Goal: Information Seeking & Learning: Learn about a topic

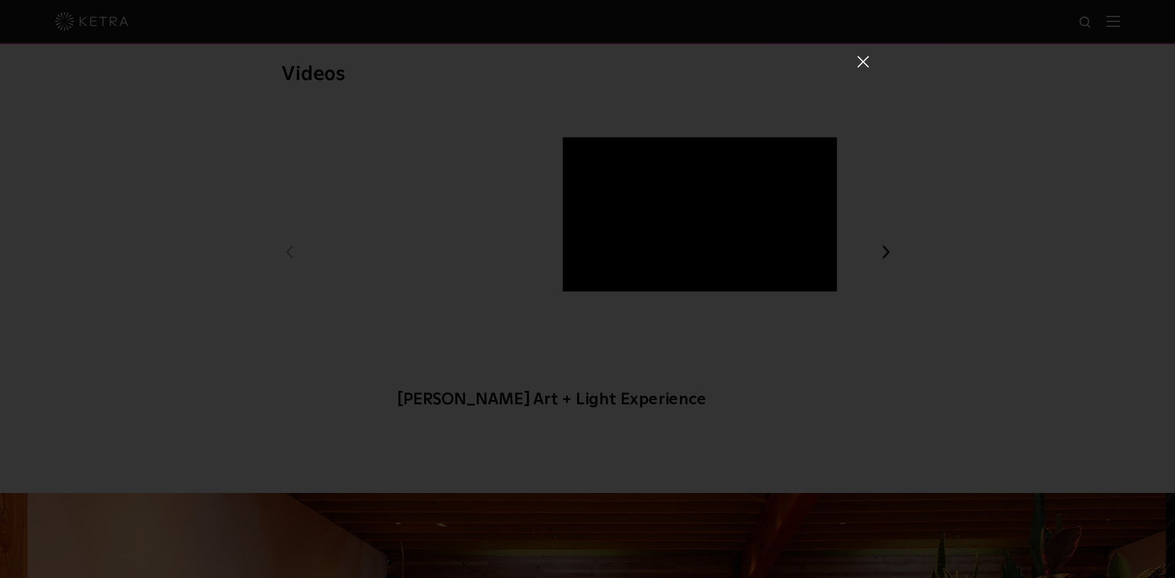
click at [855, 57] on span at bounding box center [861, 61] width 13 height 12
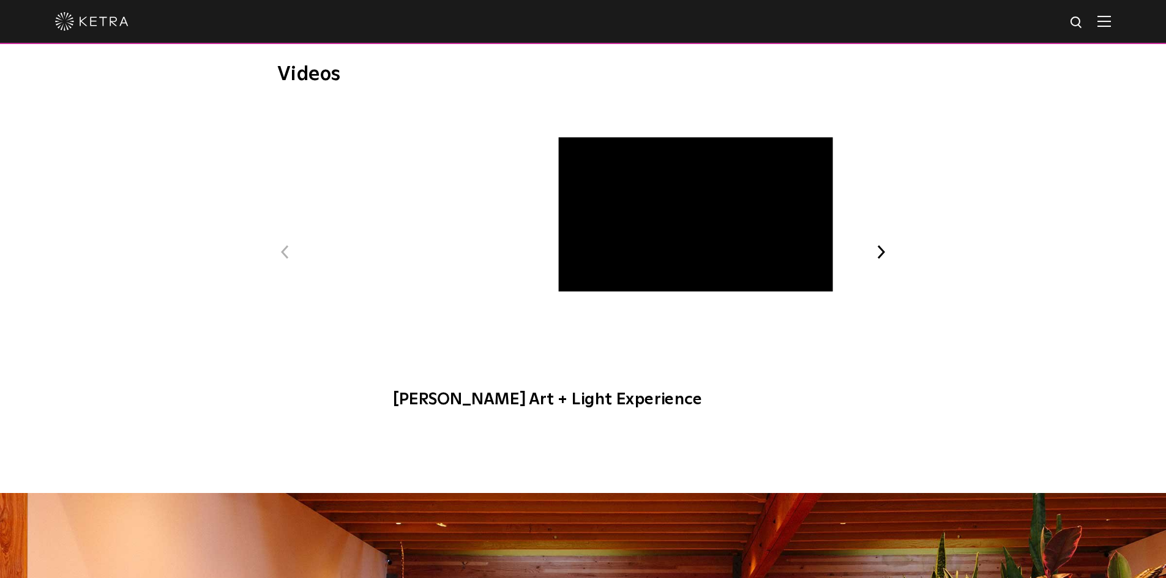
click at [133, 29] on div at bounding box center [583, 21] width 1056 height 43
click at [113, 20] on img at bounding box center [91, 21] width 73 height 18
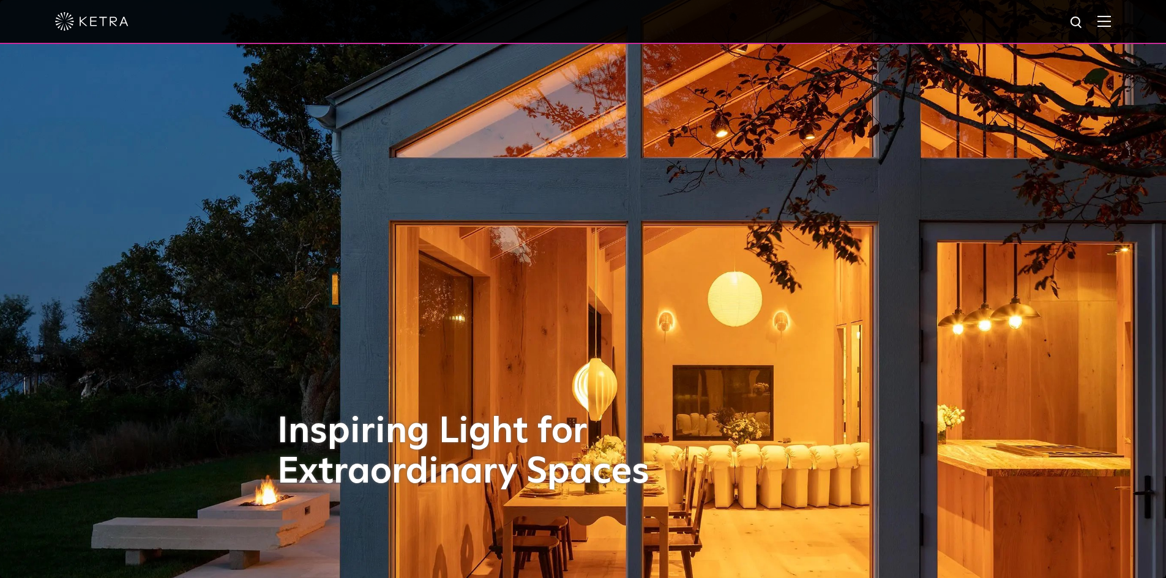
click at [1111, 13] on div at bounding box center [583, 21] width 1056 height 43
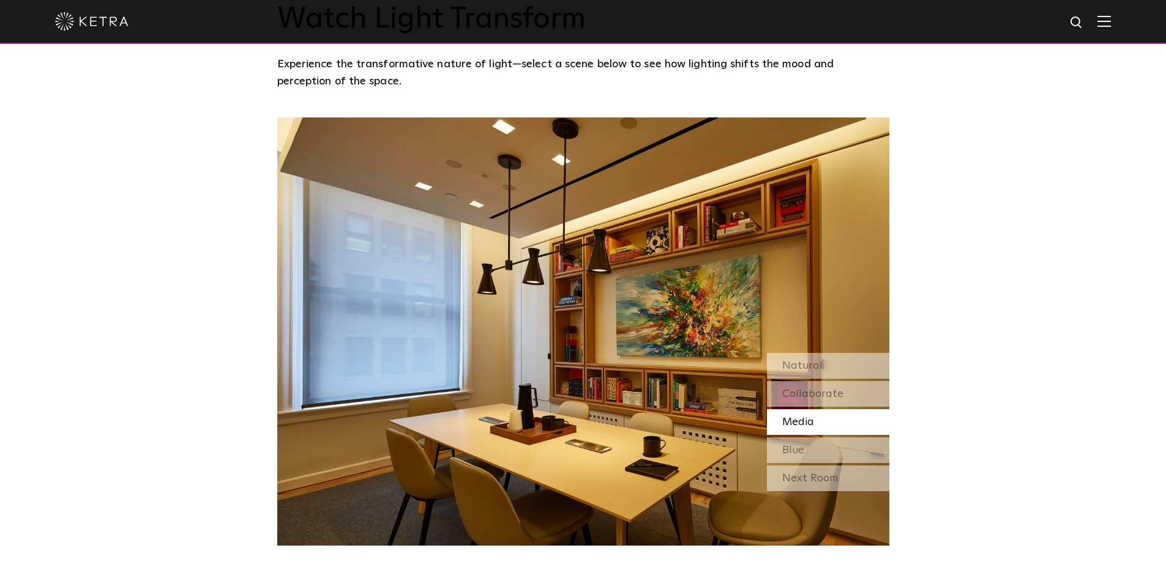
scroll to position [1101, 0]
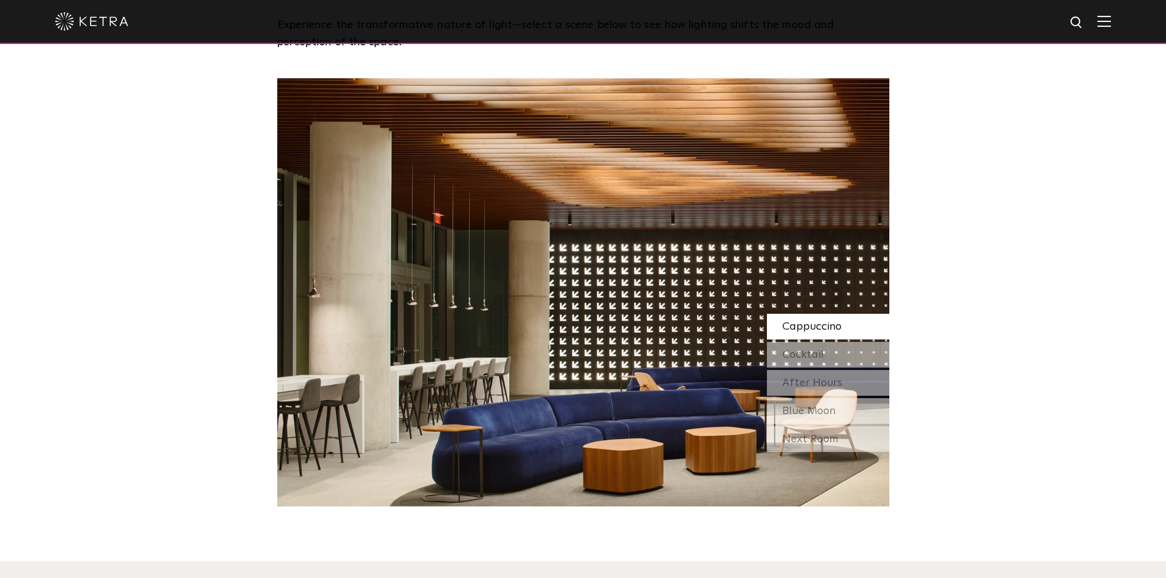
click at [1111, 23] on img at bounding box center [1103, 21] width 13 height 12
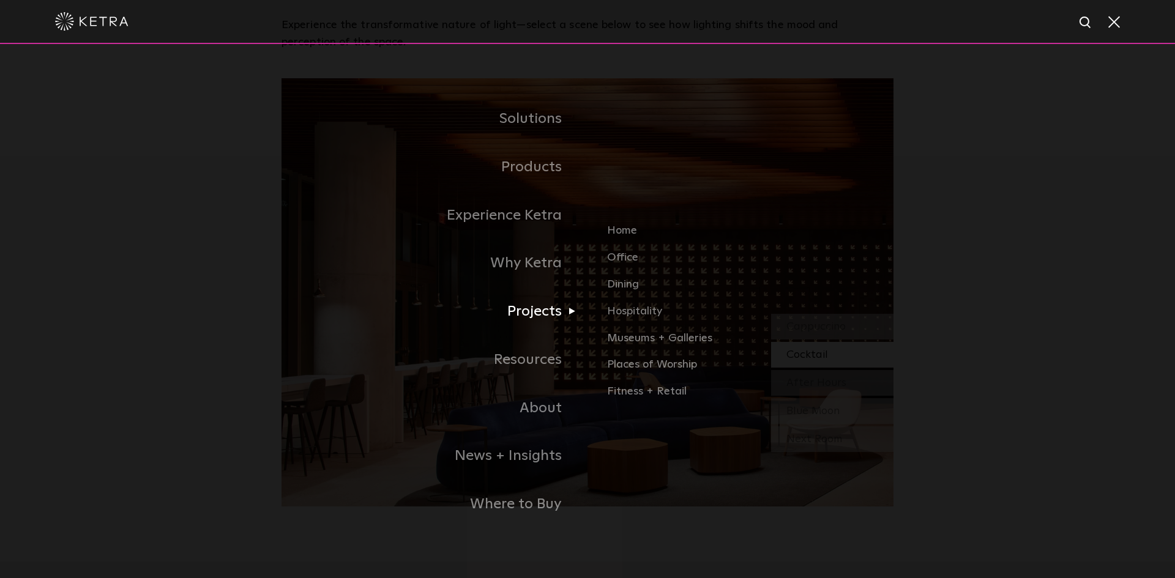
click at [555, 318] on link "Projects" at bounding box center [434, 312] width 306 height 48
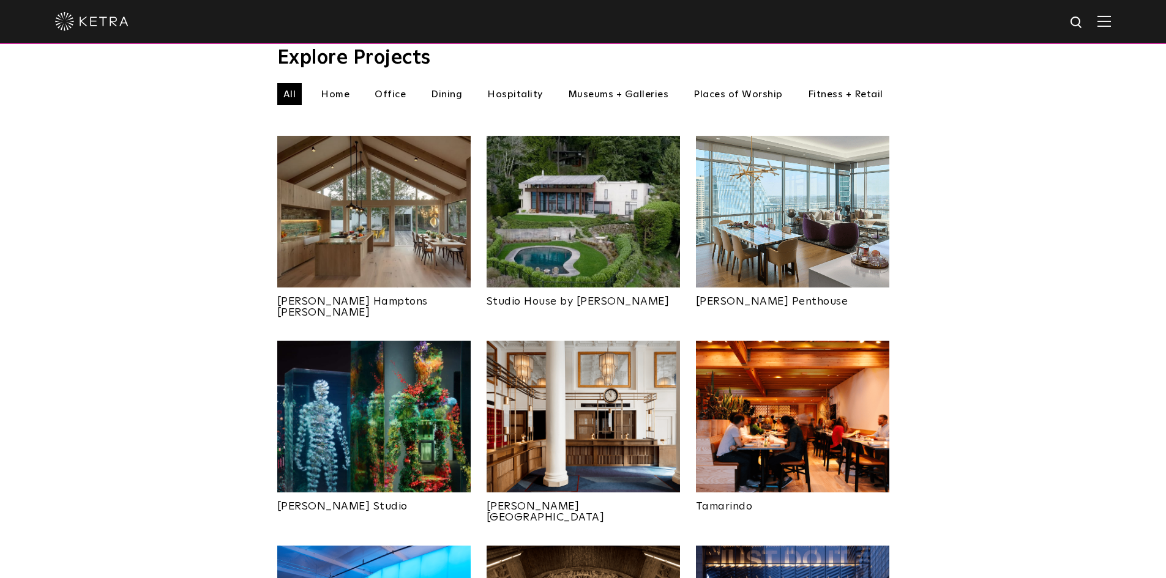
scroll to position [428, 0]
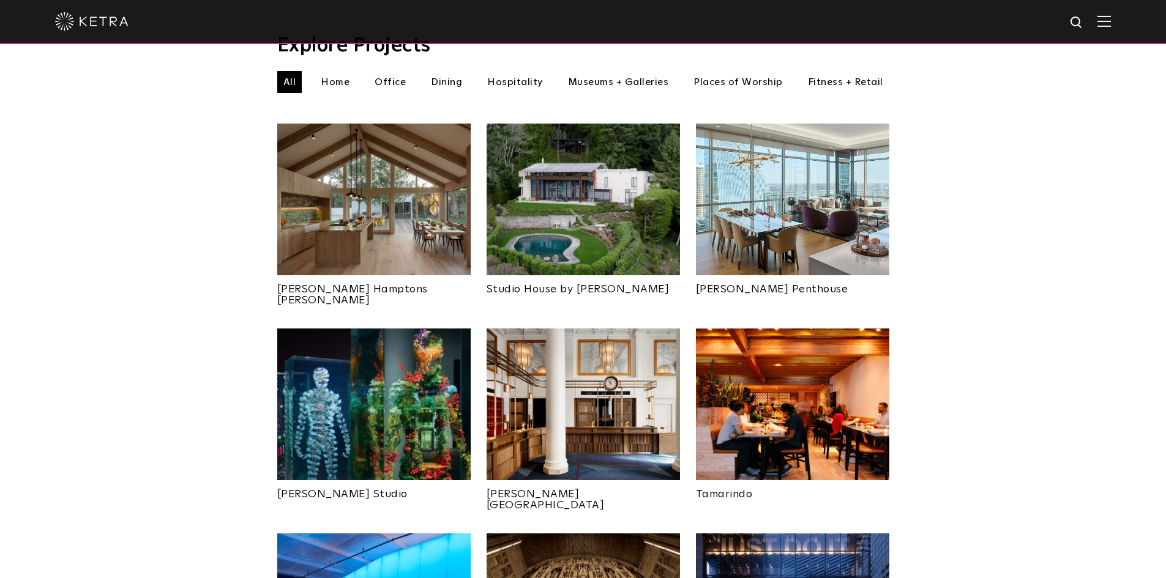
click at [442, 142] on img at bounding box center [373, 200] width 193 height 152
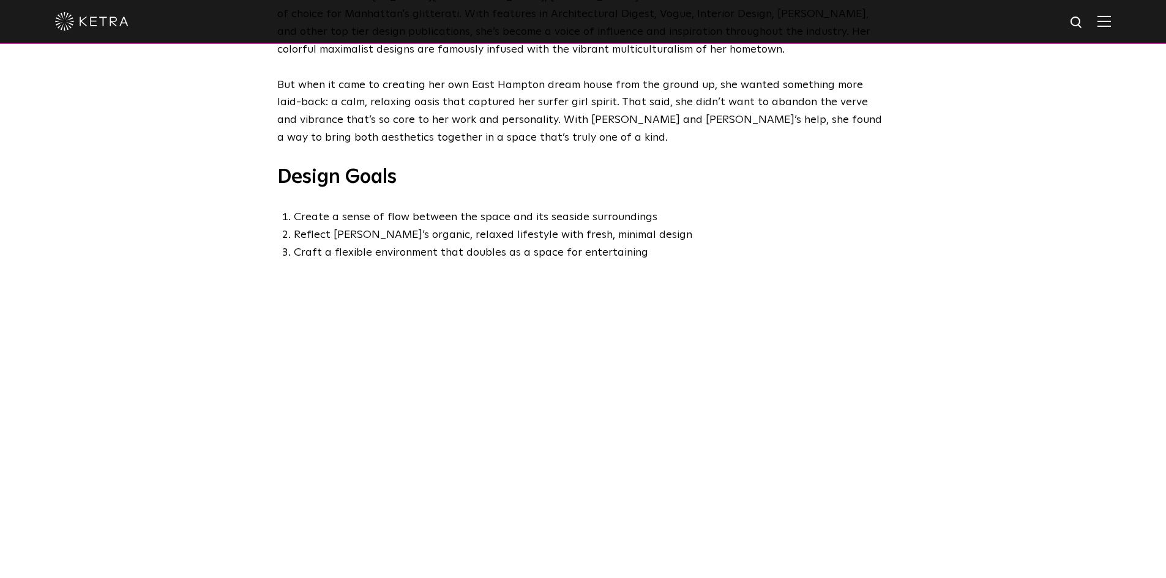
scroll to position [673, 0]
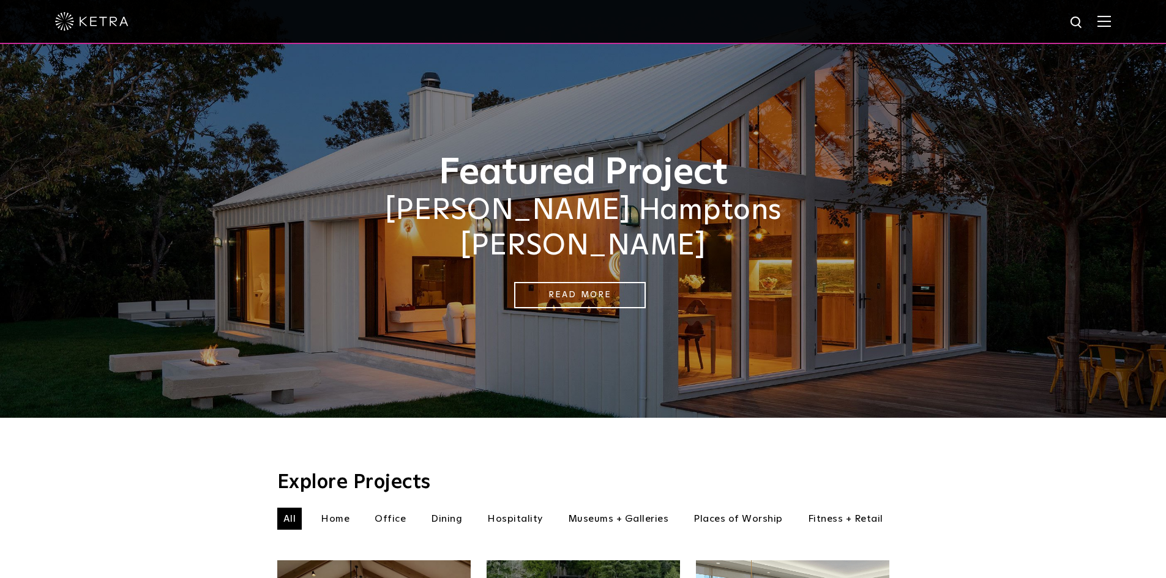
click at [1123, 19] on div at bounding box center [583, 22] width 1166 height 44
click at [1119, 21] on div at bounding box center [583, 22] width 1166 height 44
click at [1111, 23] on img at bounding box center [1103, 21] width 13 height 12
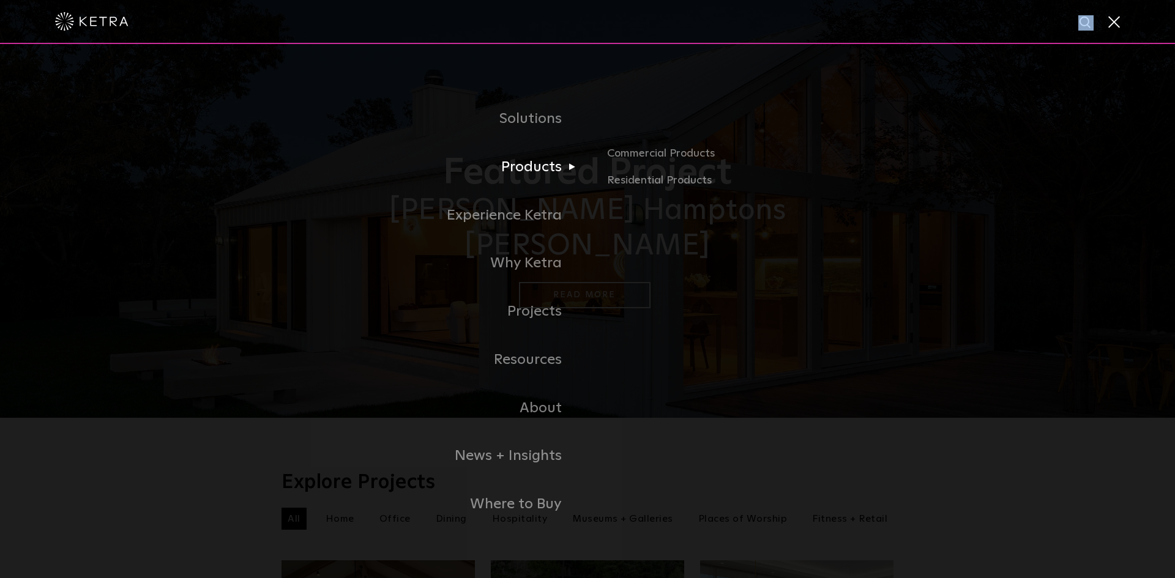
click at [532, 174] on link "Products" at bounding box center [434, 167] width 306 height 48
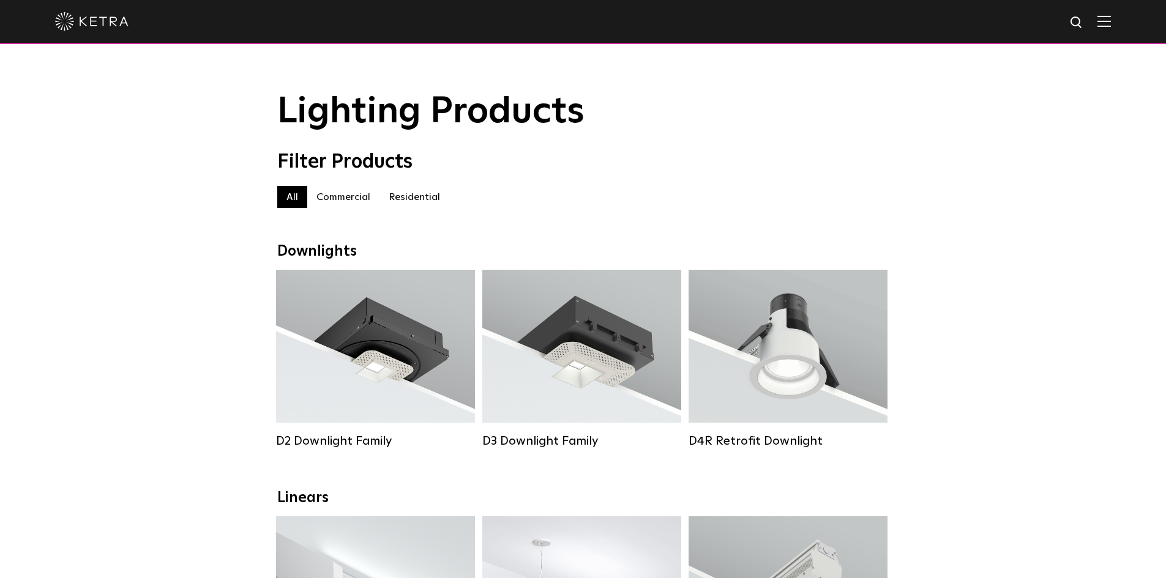
click at [354, 208] on label "Commercial" at bounding box center [343, 197] width 72 height 22
click at [419, 206] on label "Residential" at bounding box center [414, 197] width 70 height 22
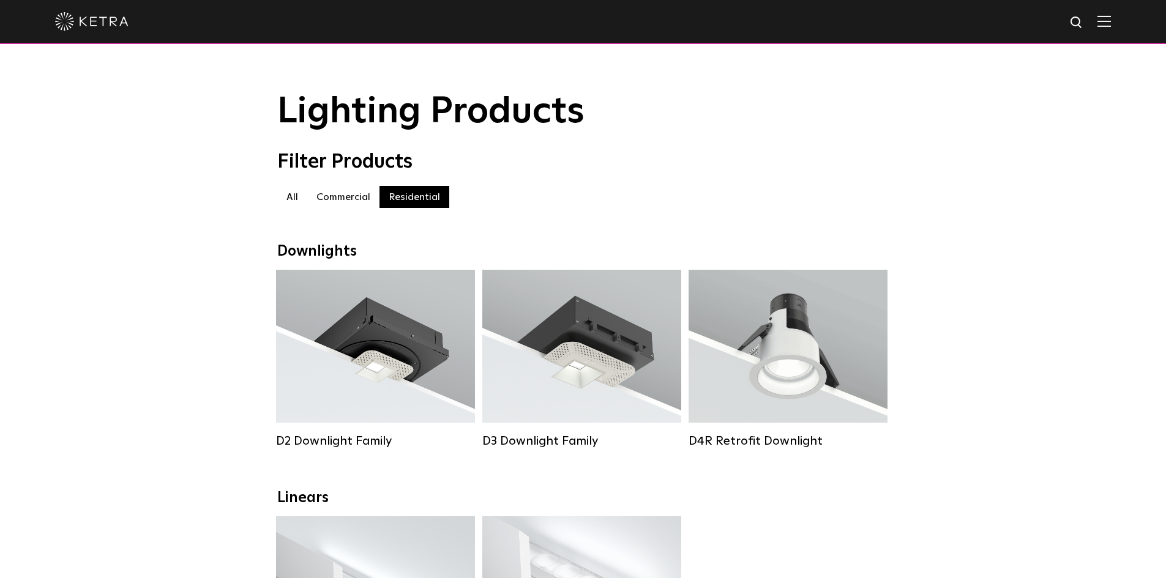
click at [357, 193] on label "Commercial" at bounding box center [343, 197] width 72 height 22
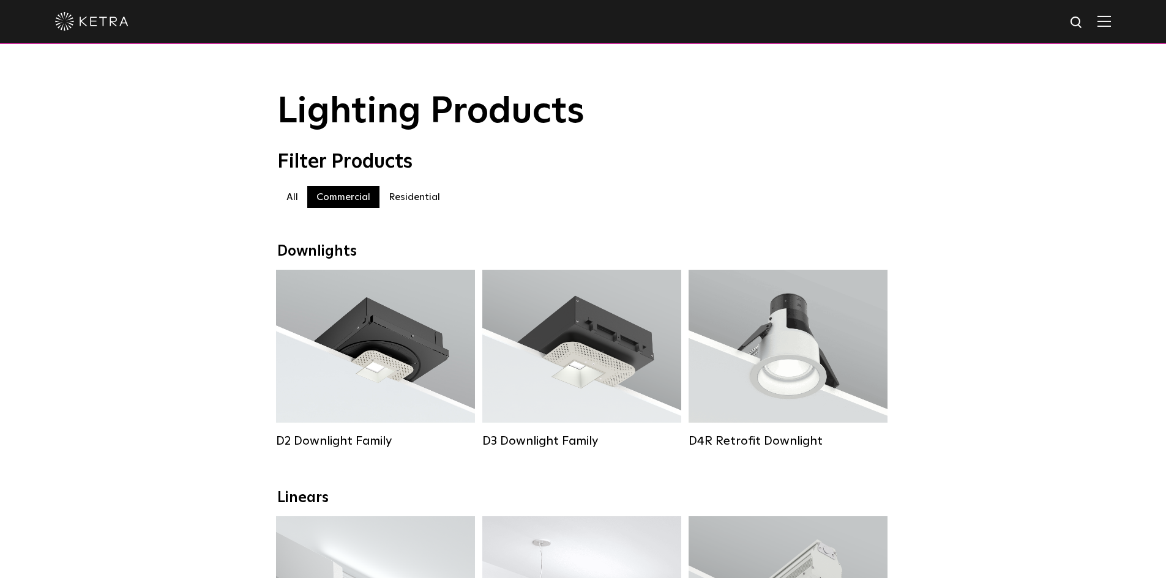
click at [420, 198] on label "Residential" at bounding box center [414, 197] width 70 height 22
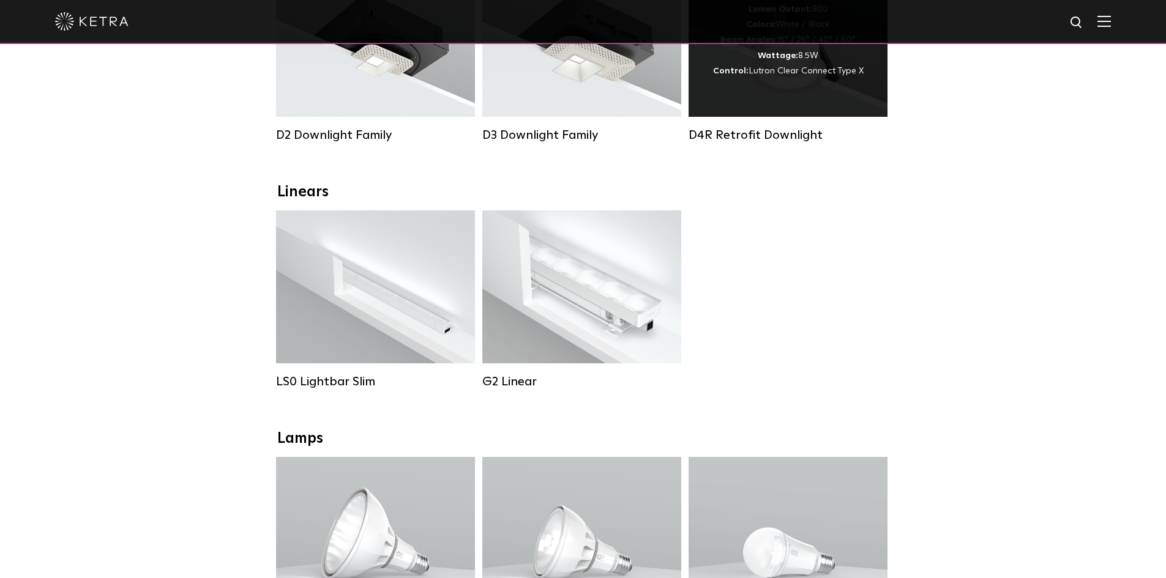
scroll to position [551, 0]
